Goal: Ask a question

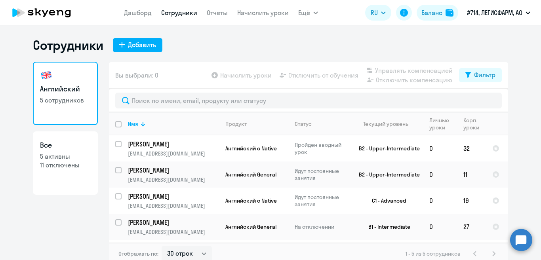
select select "30"
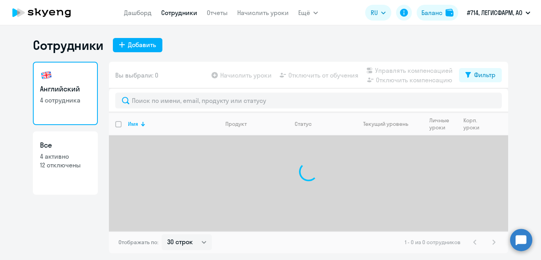
select select "30"
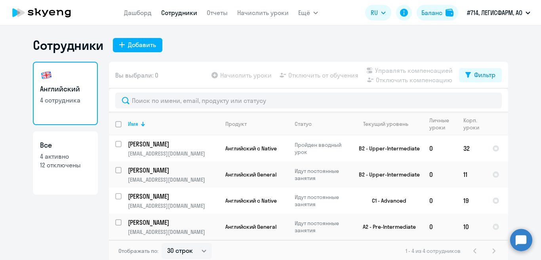
scroll to position [2, 0]
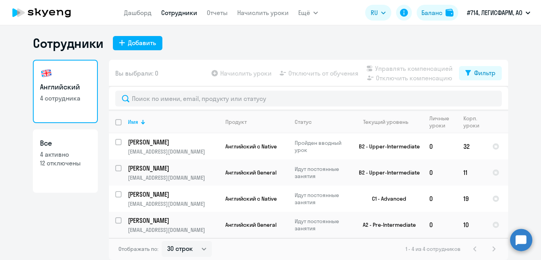
click at [519, 240] on circle at bounding box center [521, 240] width 22 height 22
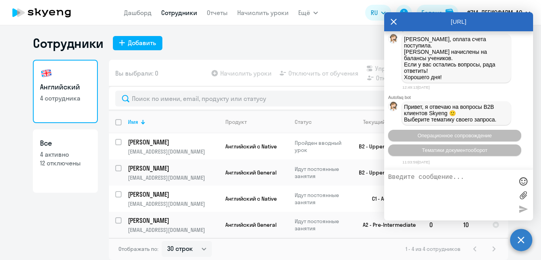
scroll to position [2093, 0]
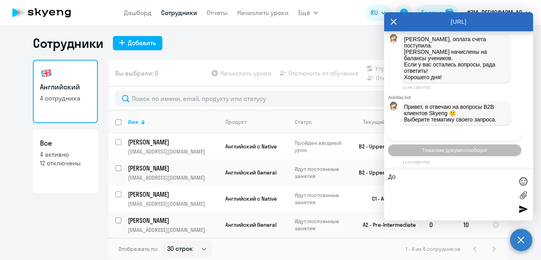
click at [464, 133] on span "Операционное сопровождение" at bounding box center [454, 136] width 74 height 6
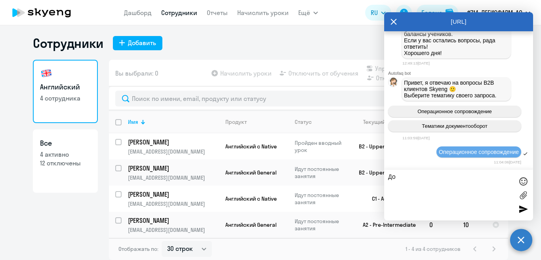
scroll to position [2179, 0]
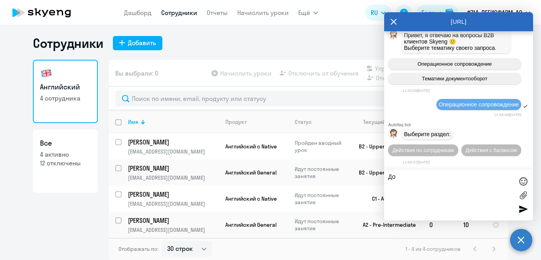
click at [404, 177] on textarea "До" at bounding box center [450, 195] width 125 height 43
click at [465, 152] on span "Действия с балансом" at bounding box center [490, 150] width 51 height 6
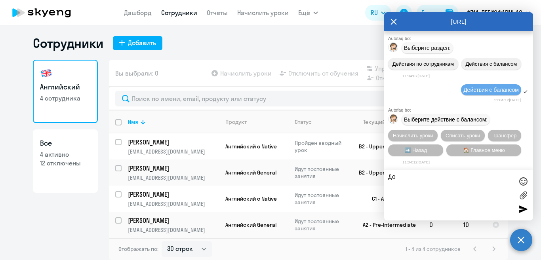
scroll to position [2267, 0]
click at [504, 133] on span "Трансфер" at bounding box center [504, 136] width 24 height 6
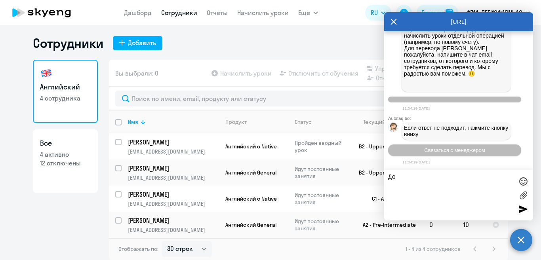
scroll to position [2558, 0]
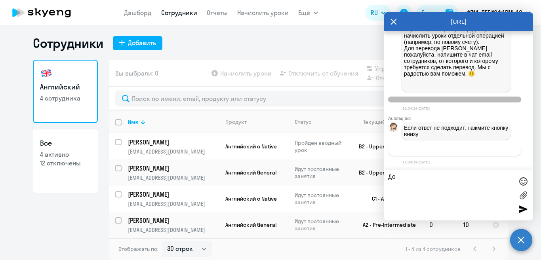
click at [466, 152] on span "Связаться с менеджером" at bounding box center [454, 150] width 61 height 6
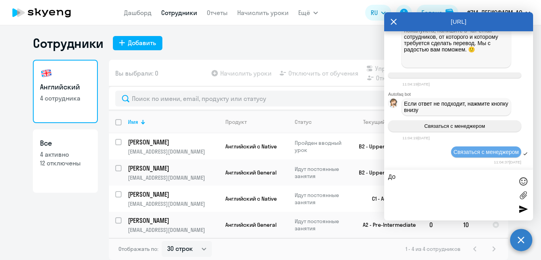
scroll to position [2582, 0]
click at [417, 179] on textarea "До" at bounding box center [450, 195] width 125 height 43
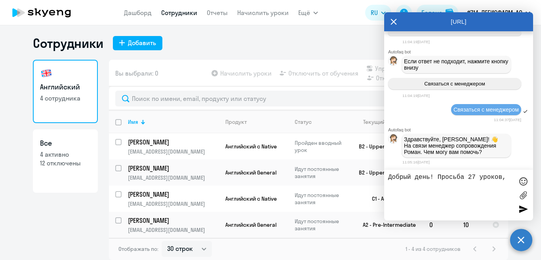
scroll to position [2626, 0]
click at [507, 194] on textarea "Добрый день! Просьба 27 уроков, списанных вчера со счета Гущиной Лады, перевест…" at bounding box center [450, 195] width 125 height 43
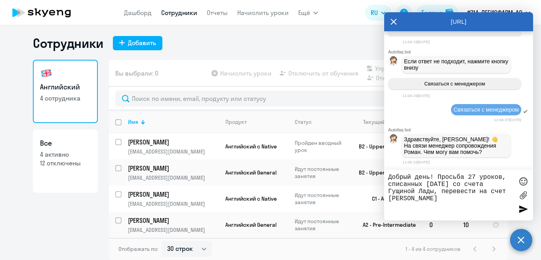
type textarea "Добрый день! Просьба 27 уроков, списанных вчера со счета Гущиной Лады, перевест…"
click at [524, 209] on div at bounding box center [523, 209] width 12 height 12
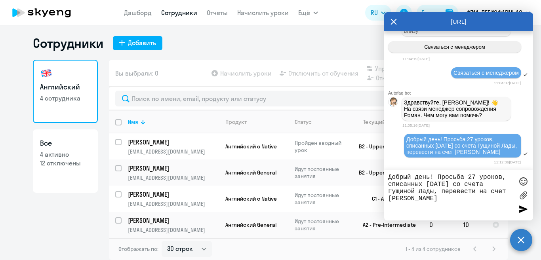
scroll to position [2663, 0]
drag, startPoint x: 391, startPoint y: 178, endPoint x: 423, endPoint y: 200, distance: 39.4
click at [423, 200] on textarea "Добрый день! Просьба 27 уроков, списанных вчера со счета Гущиной Лады, перевест…" at bounding box center [450, 195] width 125 height 43
drag, startPoint x: 383, startPoint y: 177, endPoint x: 387, endPoint y: 178, distance: 4.1
click at [384, 177] on body "Дашборд Сотрудники Отчеты Начислить уроки Ещё Дашборд Сотрудники Отчеты Начисли…" at bounding box center [270, 130] width 541 height 260
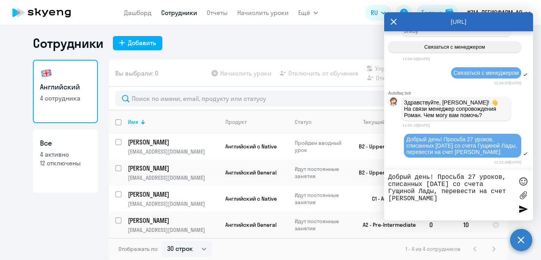
click at [389, 178] on textarea "Добрый день! Просьба 27 уроков, списанных вчера со счета Гущиной Лады, перевест…" at bounding box center [450, 195] width 125 height 43
drag, startPoint x: 389, startPoint y: 178, endPoint x: 422, endPoint y: 199, distance: 39.2
click at [422, 199] on textarea "Добрый день! Просьба 27 уроков, списанных вчера со счета Гущиной Лады, перевест…" at bounding box center [450, 195] width 125 height 43
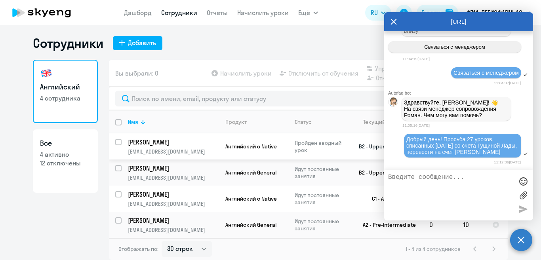
click at [245, 144] on span "Английский с Native" at bounding box center [250, 146] width 51 height 7
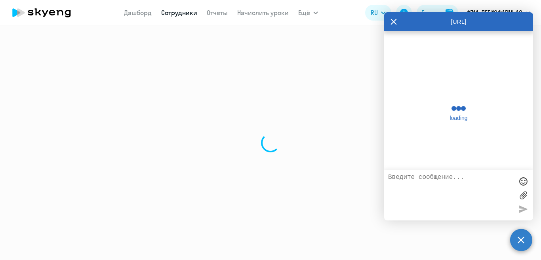
select select "english"
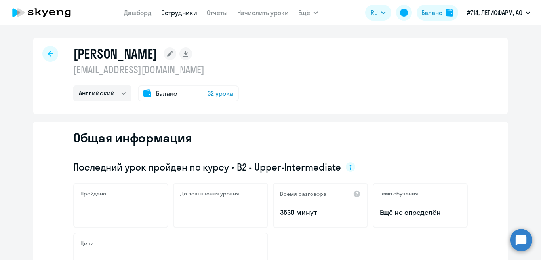
select select "english"
click at [522, 237] on circle at bounding box center [521, 240] width 22 height 22
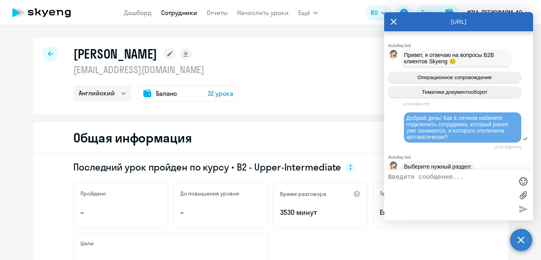
scroll to position [2663, 0]
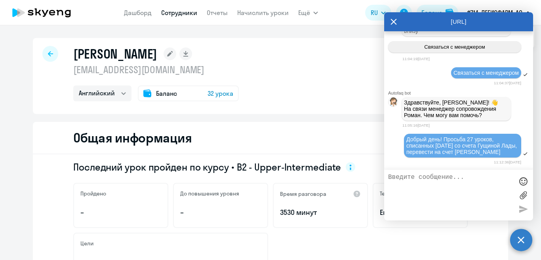
click at [392, 23] on icon at bounding box center [394, 22] width 6 height 6
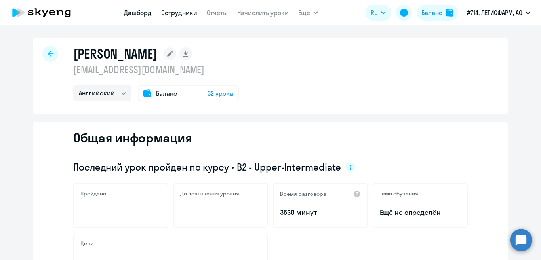
click at [131, 13] on link "Дашборд" at bounding box center [138, 13] width 28 height 8
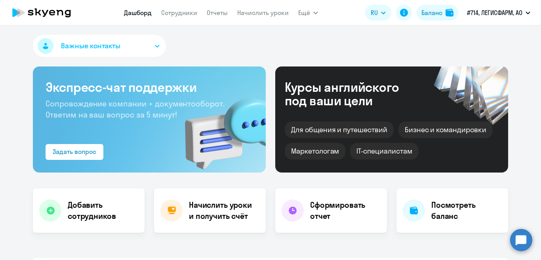
select select "30"
click at [522, 239] on circle at bounding box center [521, 240] width 22 height 22
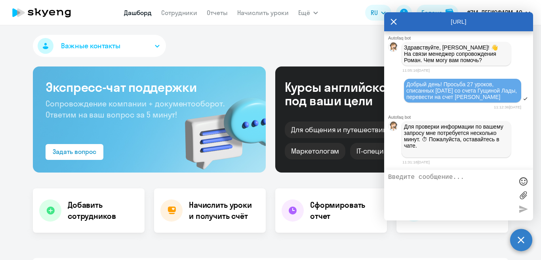
click at [392, 23] on icon at bounding box center [394, 22] width 6 height 6
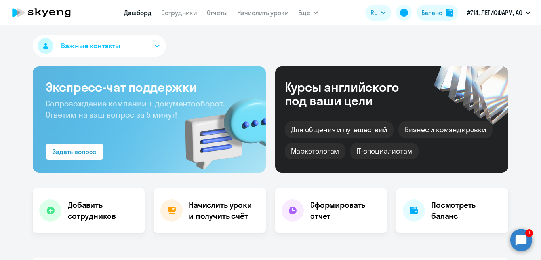
click at [519, 241] on circle at bounding box center [521, 240] width 22 height 22
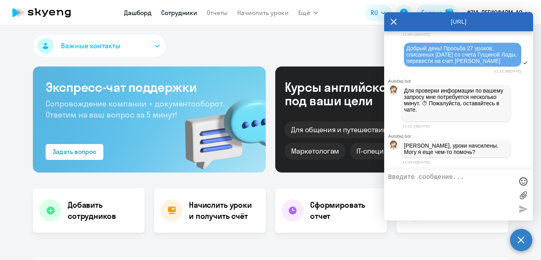
click at [182, 12] on link "Сотрудники" at bounding box center [179, 13] width 36 height 8
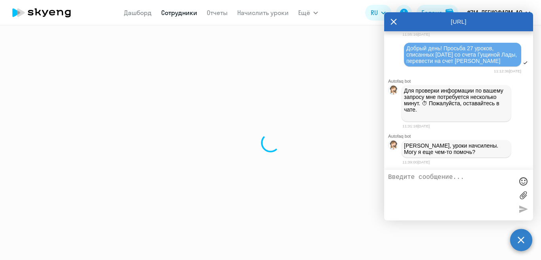
select select "30"
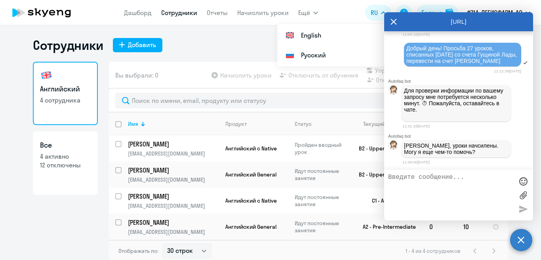
click at [394, 20] on icon at bounding box center [393, 21] width 6 height 19
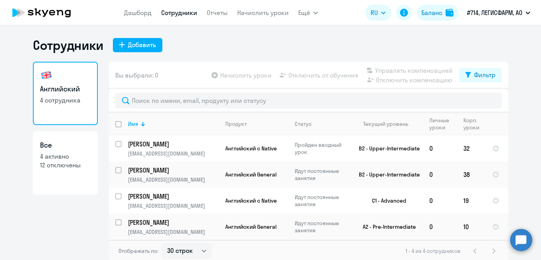
click at [524, 241] on circle at bounding box center [521, 240] width 22 height 22
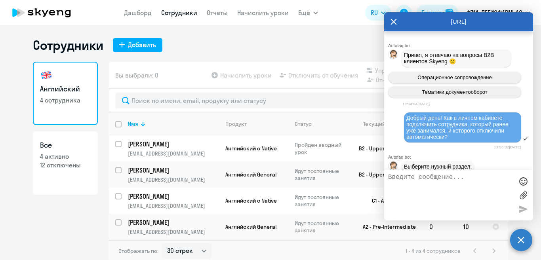
scroll to position [2753, 0]
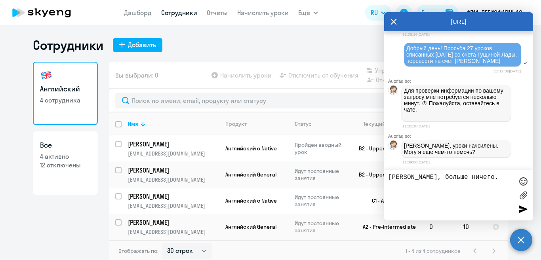
type textarea "Спасибо, больше ничего."
click at [524, 209] on div at bounding box center [523, 209] width 12 height 12
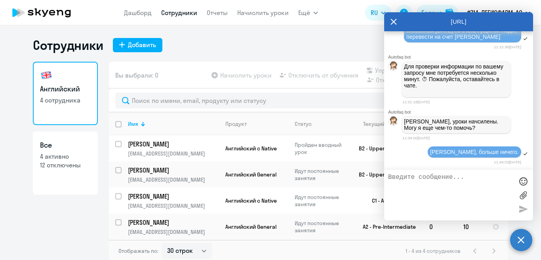
scroll to position [2780, 0]
click at [392, 22] on icon at bounding box center [393, 21] width 6 height 19
